Goal: Task Accomplishment & Management: Manage account settings

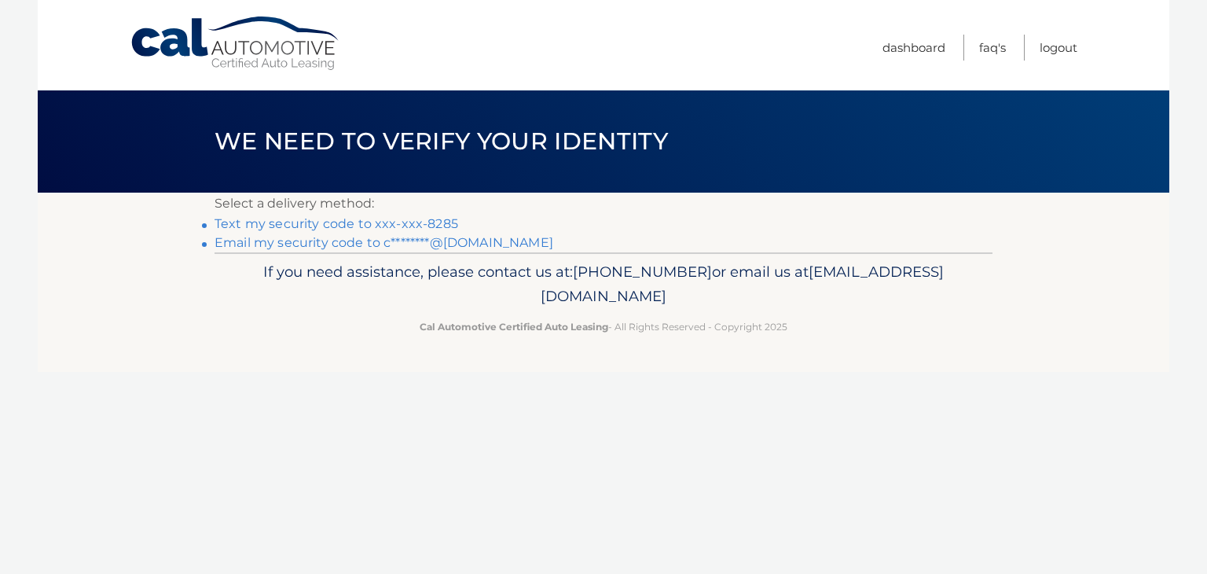
click at [318, 222] on link "Text my security code to xxx-xxx-8285" at bounding box center [337, 223] width 244 height 15
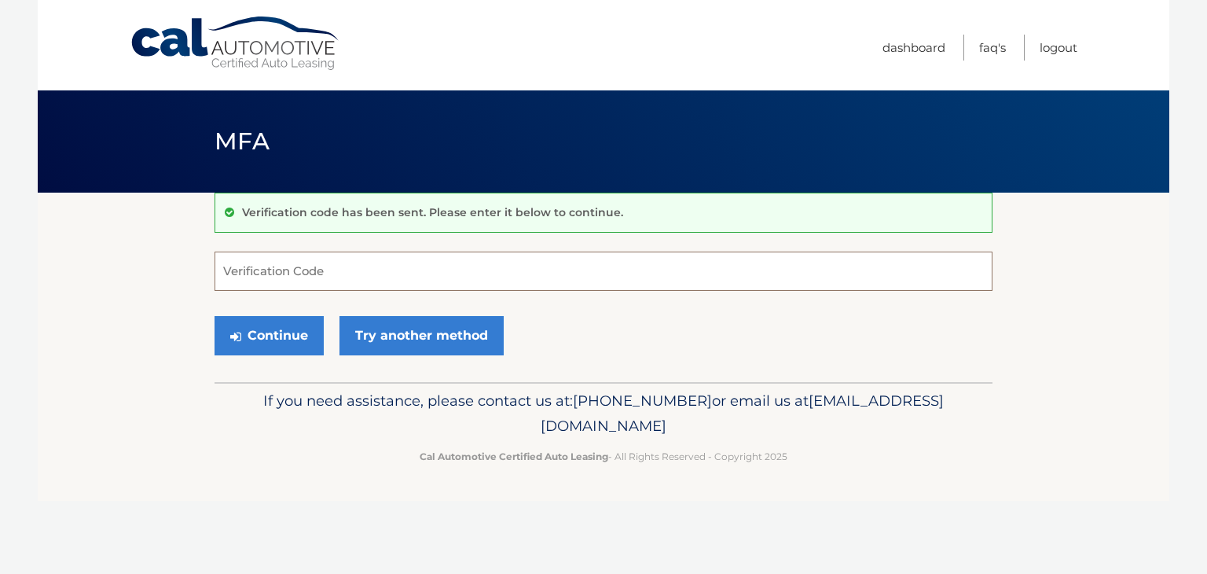
click at [266, 272] on input "Verification Code" at bounding box center [604, 270] width 778 height 39
type input "617163"
click at [255, 339] on button "Continue" at bounding box center [269, 335] width 109 height 39
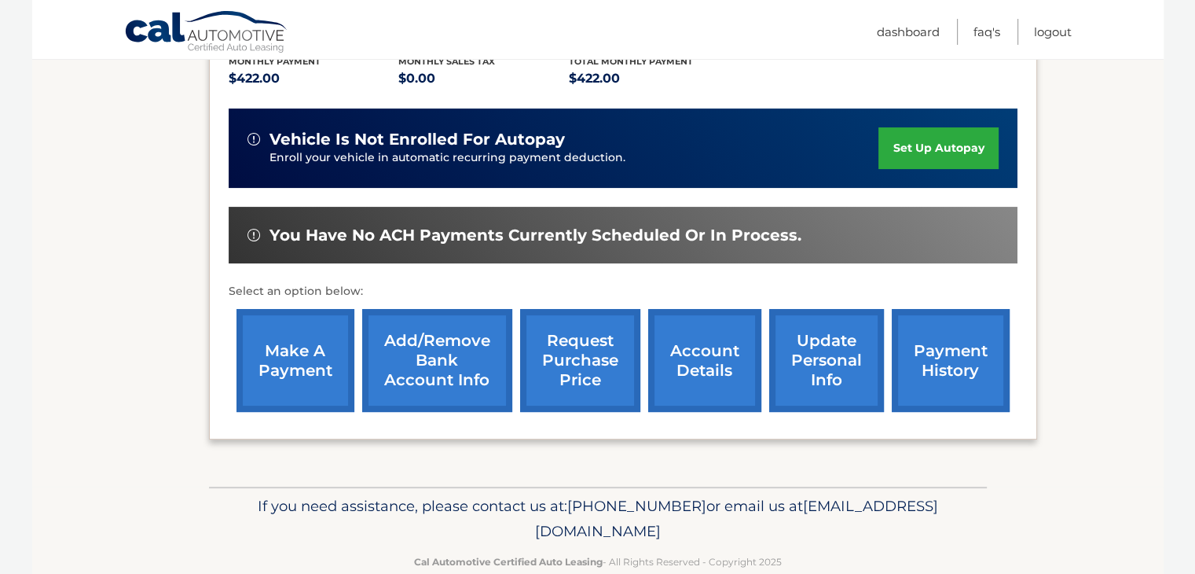
scroll to position [358, 0]
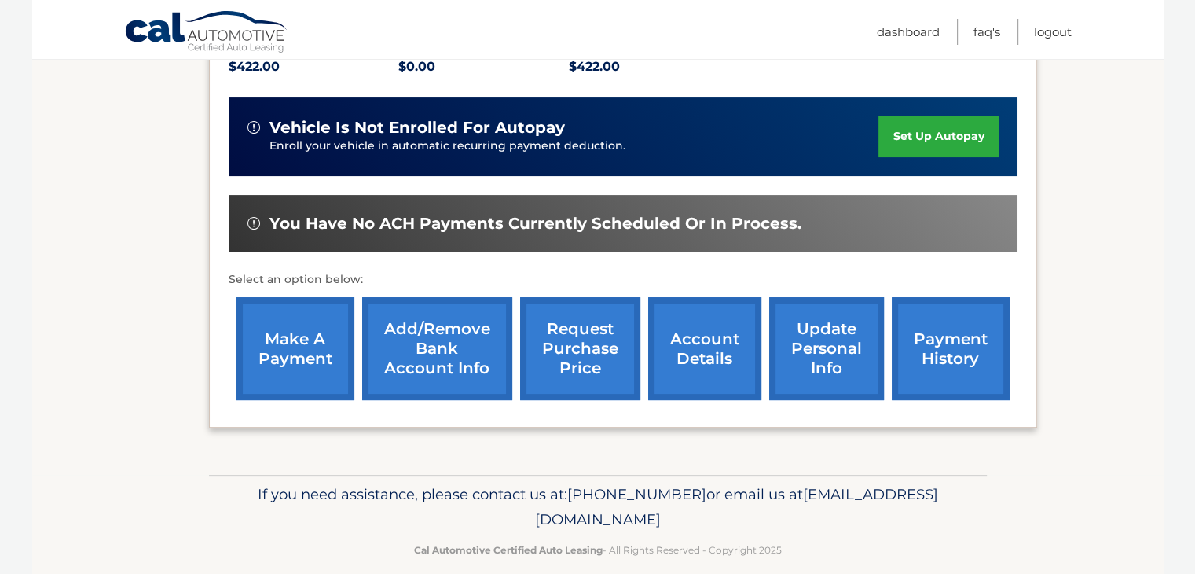
click at [301, 358] on link "make a payment" at bounding box center [296, 348] width 118 height 103
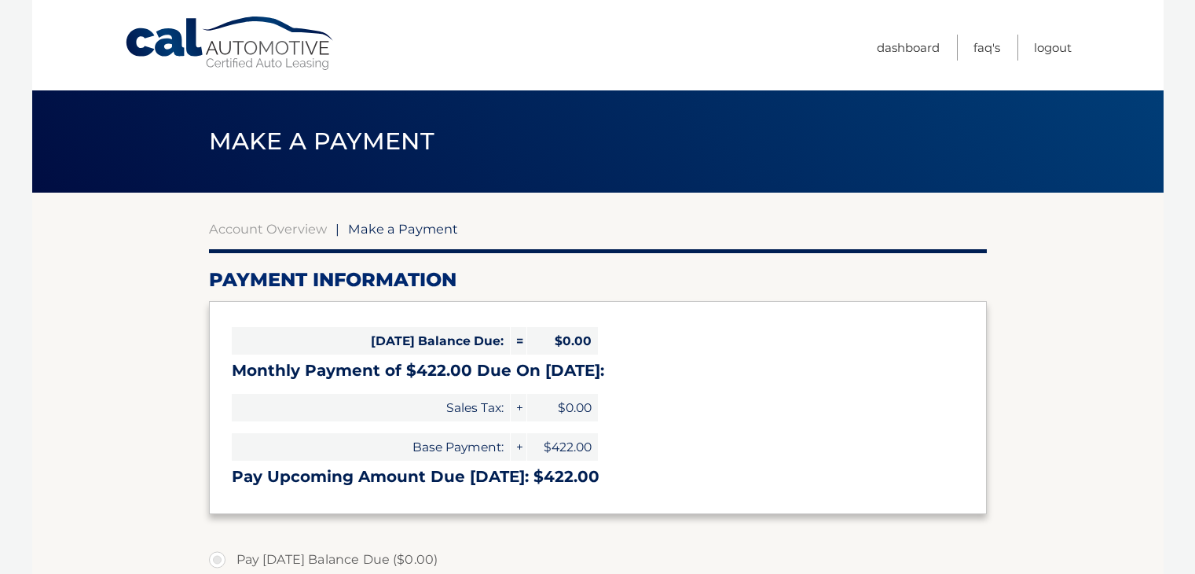
select select "OTE3MWVjYTgtMTU5Zi00ZWIzLTk4MzYtNjFiM2RhNWFiZjRh"
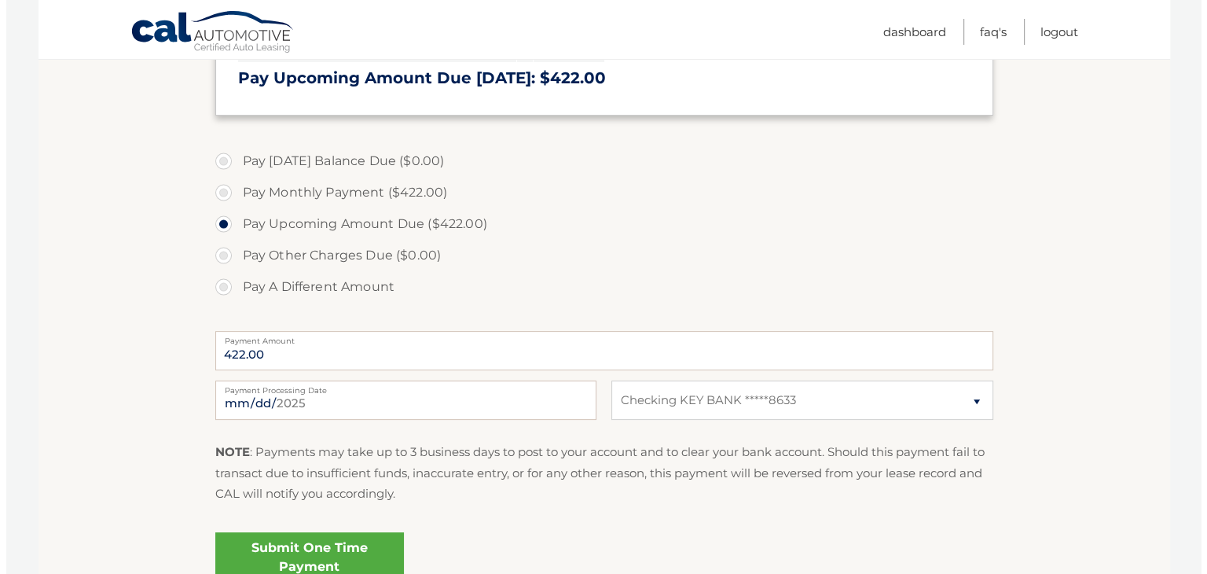
scroll to position [413, 0]
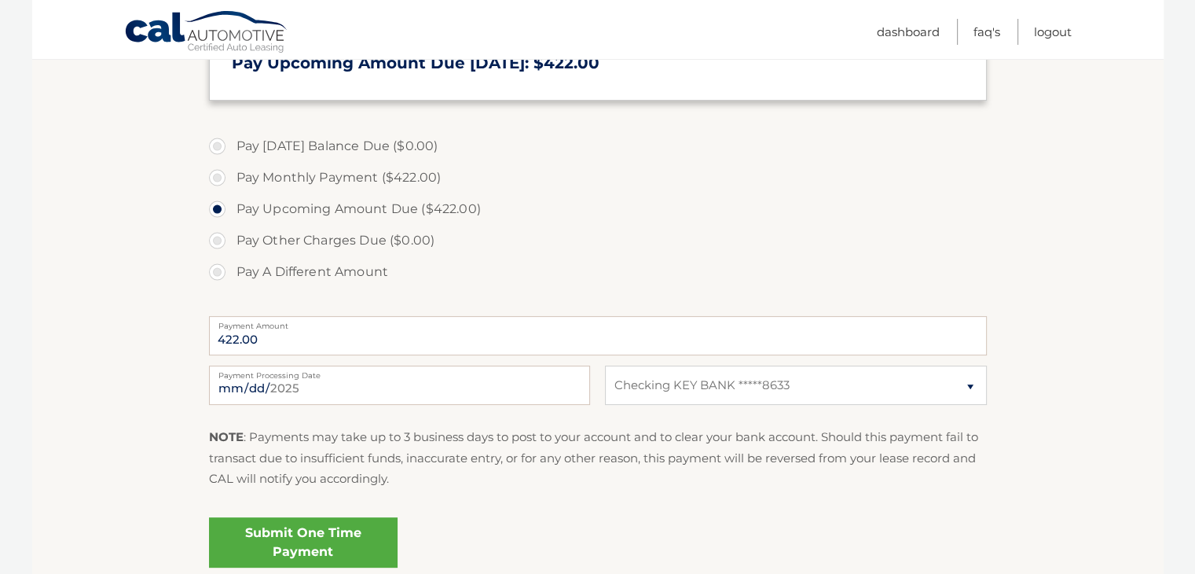
click at [264, 538] on link "Submit One Time Payment" at bounding box center [303, 542] width 189 height 50
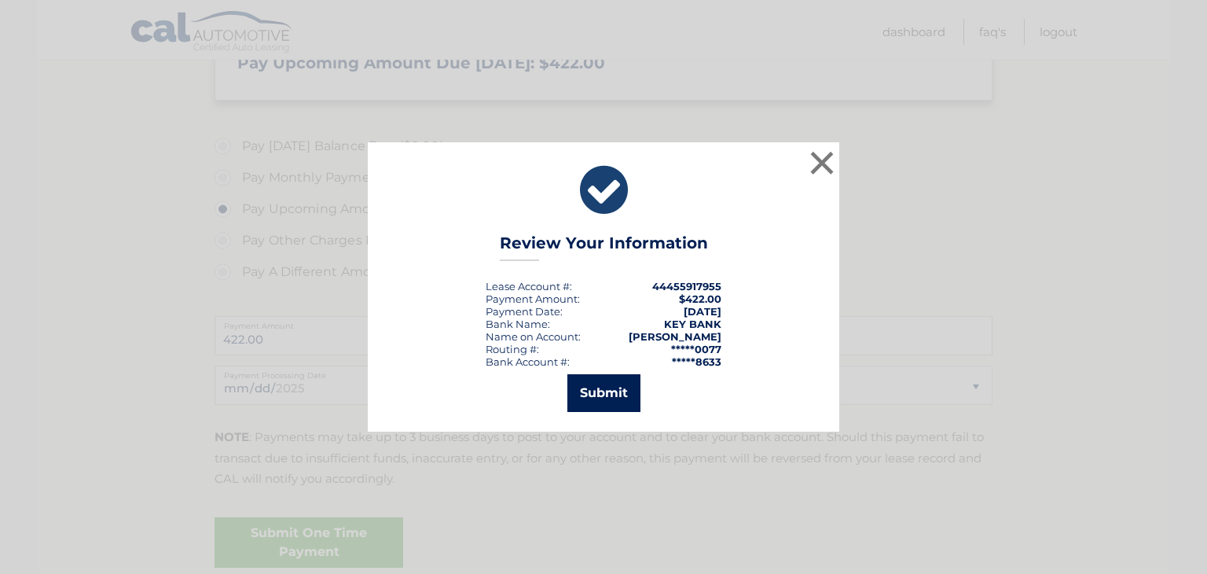
click at [600, 390] on button "Submit" at bounding box center [603, 393] width 73 height 38
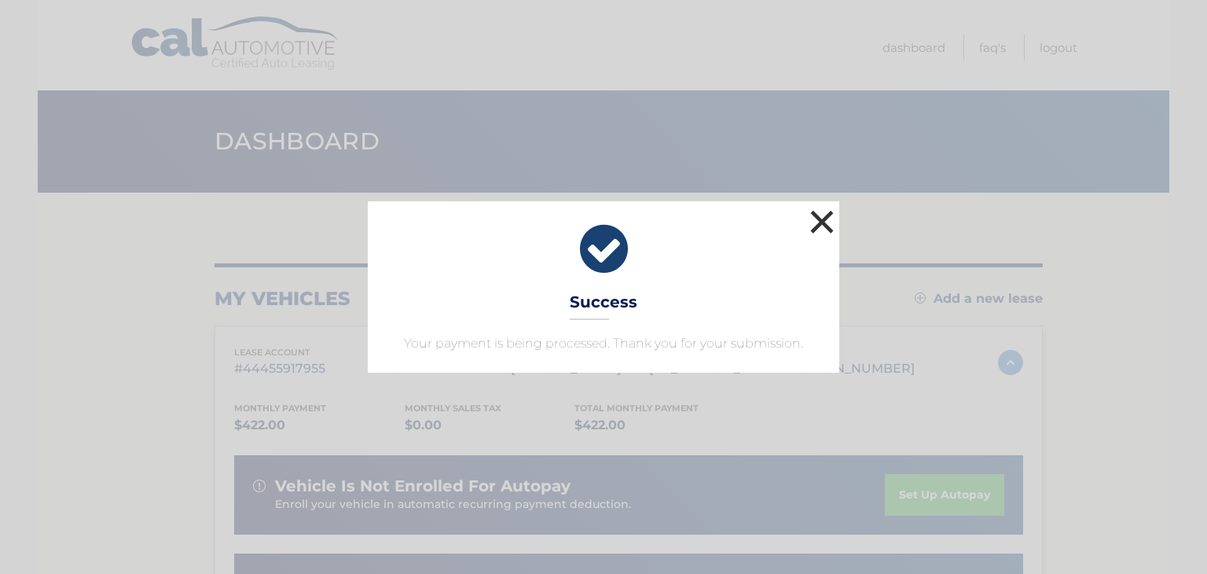
click at [814, 221] on button "×" at bounding box center [821, 221] width 31 height 31
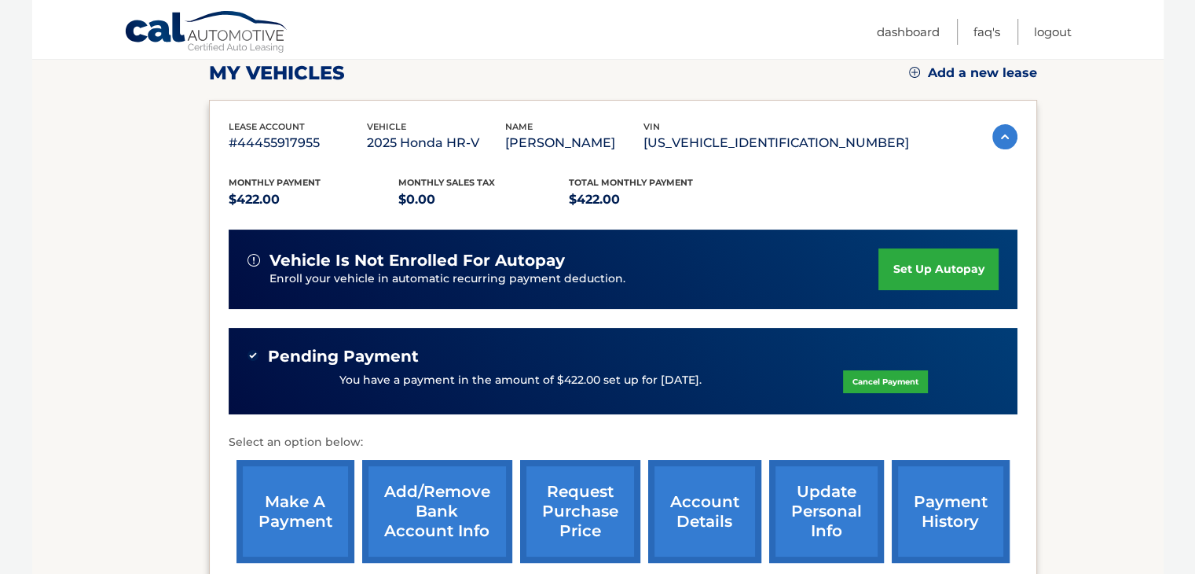
scroll to position [229, 0]
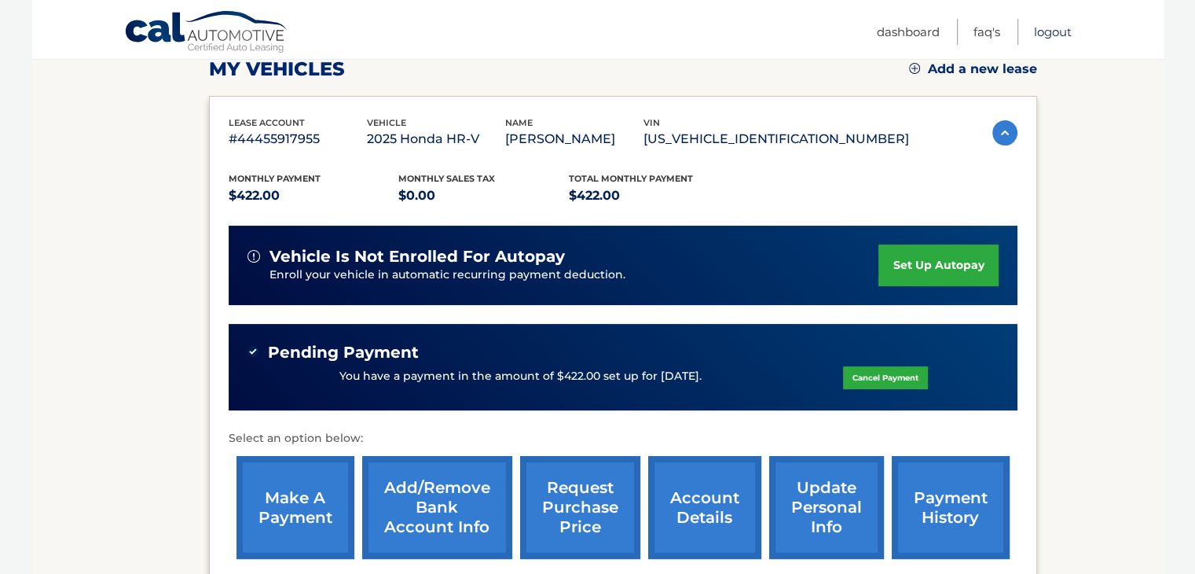
click at [1053, 30] on link "Logout" at bounding box center [1053, 32] width 38 height 26
